Goal: Unclear: Browse casually

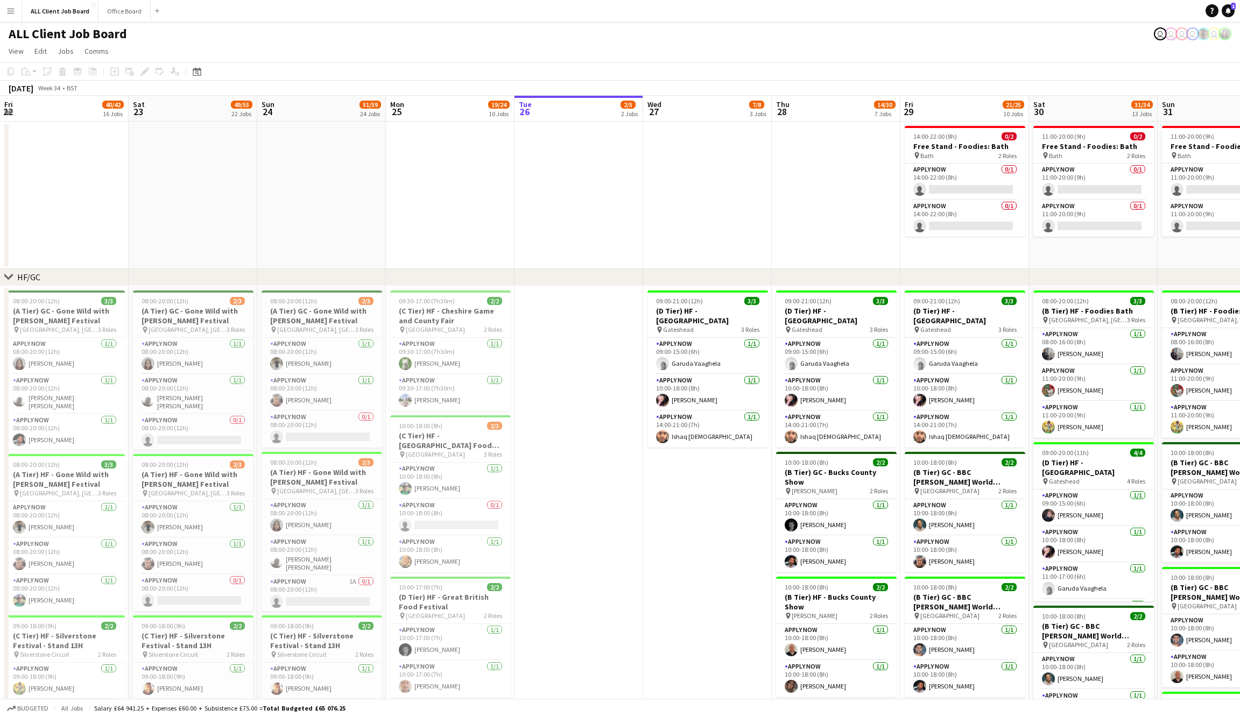
scroll to position [0, 257]
